Goal: Check status: Check status

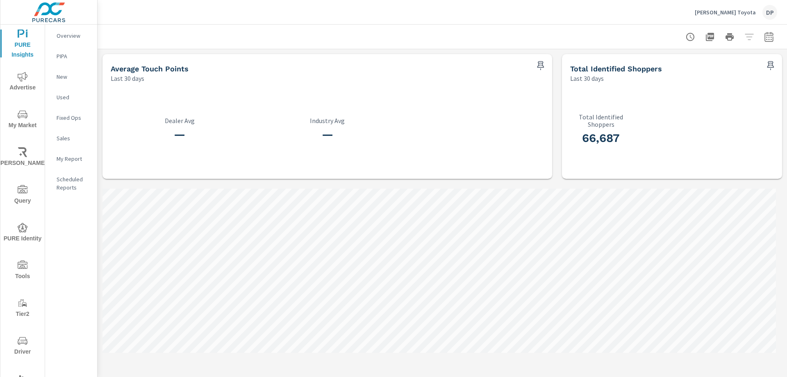
scroll to position [123, 0]
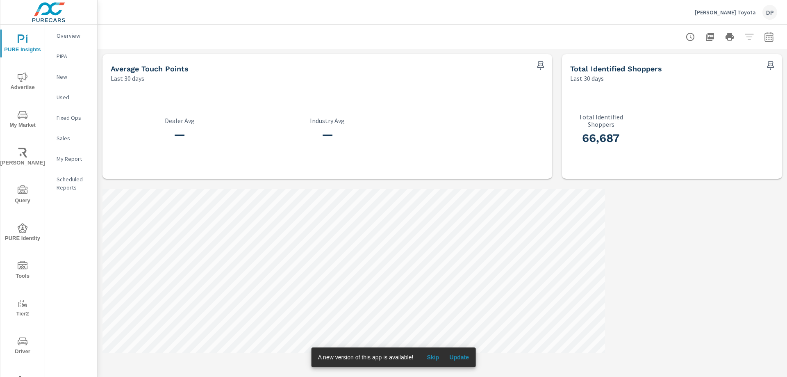
click at [466, 351] on button "Update" at bounding box center [459, 356] width 26 height 13
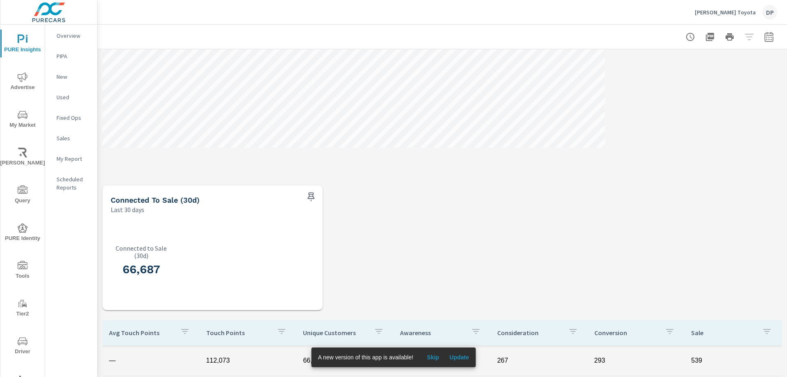
scroll to position [82, 0]
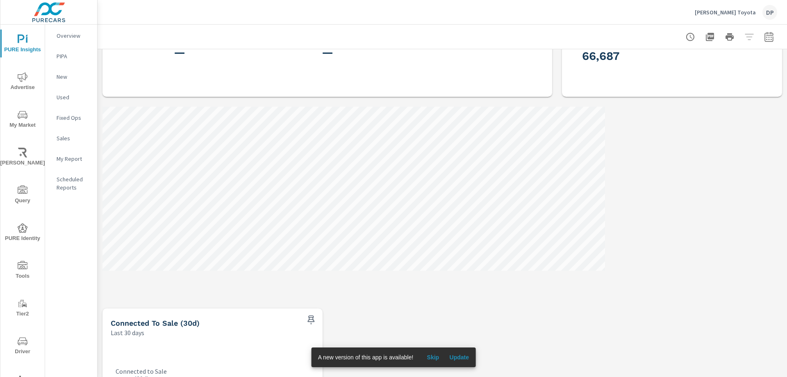
click at [461, 356] on span "Update" at bounding box center [459, 356] width 20 height 7
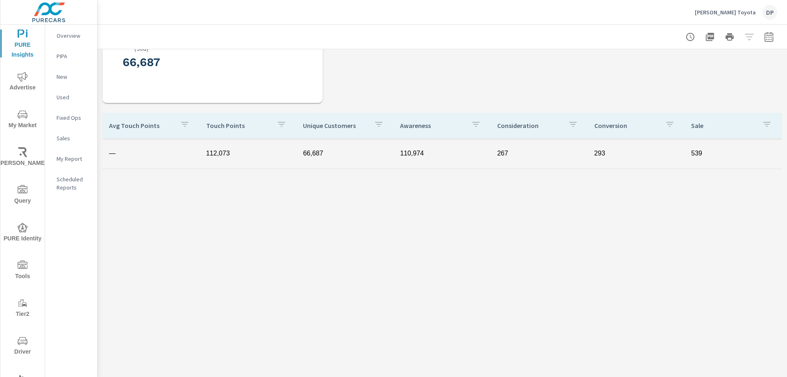
scroll to position [84, 0]
